Goal: Navigation & Orientation: Find specific page/section

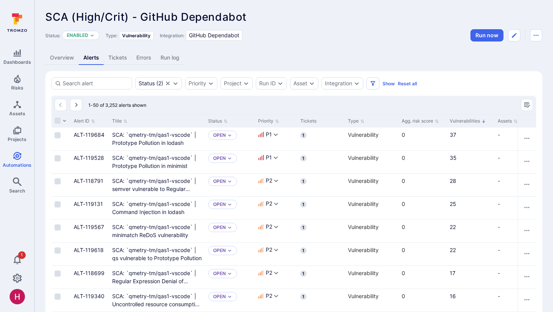
click at [69, 52] on link "Overview" at bounding box center [61, 58] width 33 height 14
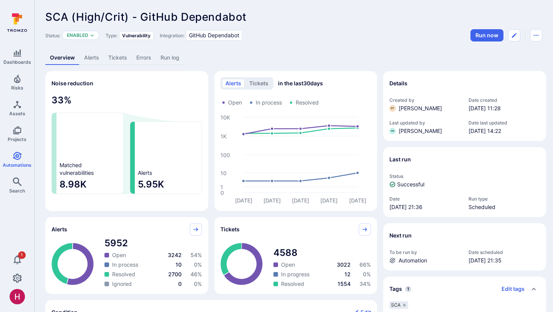
click at [393, 21] on div "SCA (High/Crit) - GitHub Dependabot ... Show more" at bounding box center [293, 17] width 496 height 12
